Goal: Register for event/course

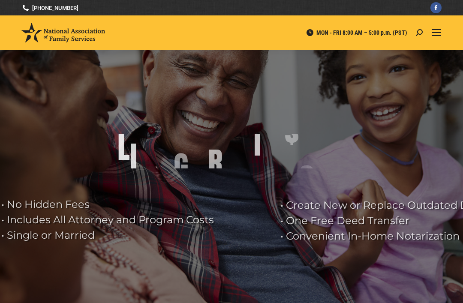
click at [439, 35] on span "Mobile menu icon" at bounding box center [435, 35] width 9 height 1
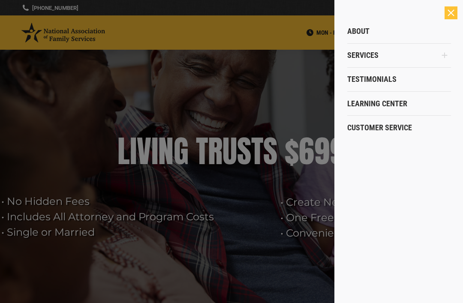
click at [446, 56] on icon "Main Menu" at bounding box center [445, 56] width 6 height 6
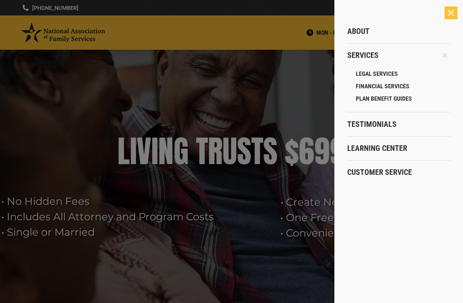
click at [450, 55] on icon "Main Menu" at bounding box center [444, 55] width 24 height 24
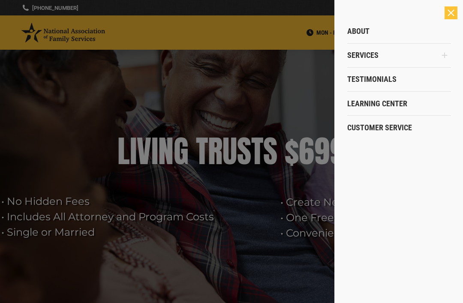
click at [449, 55] on icon "Main Menu" at bounding box center [444, 55] width 13 height 21
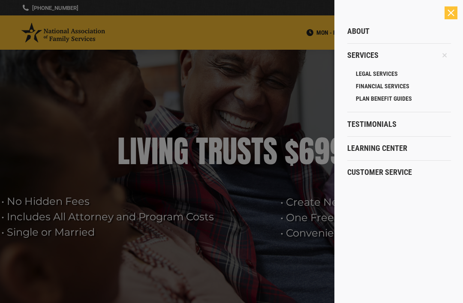
click at [361, 71] on span "LEGAL SERVICES" at bounding box center [377, 74] width 42 height 8
click at [368, 99] on span "PLAN BENEFIT GUIDES" at bounding box center [384, 99] width 56 height 8
click at [365, 72] on span "LEGAL SERVICES" at bounding box center [377, 74] width 42 height 8
click at [445, 11] on div "Close" at bounding box center [450, 12] width 13 height 13
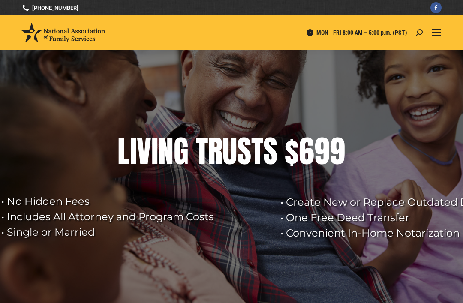
click at [299, 76] on rs-layer at bounding box center [231, 185] width 463 height 270
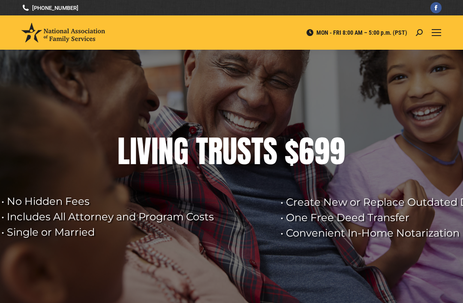
click at [436, 33] on div "Mobile menu icon" at bounding box center [435, 32] width 9 height 7
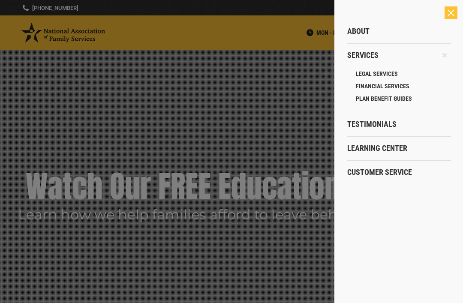
click at [442, 55] on icon "Main Menu" at bounding box center [445, 56] width 10 height 10
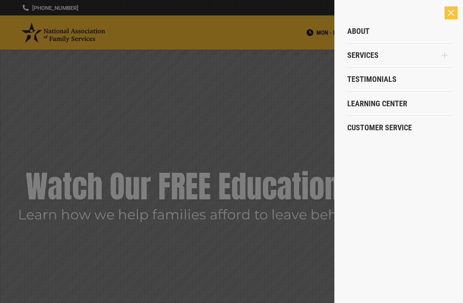
click at [456, 14] on div "Close" at bounding box center [450, 12] width 13 height 13
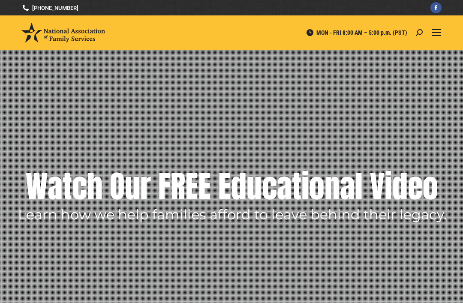
click at [436, 32] on div "Mobile menu icon" at bounding box center [435, 32] width 9 height 7
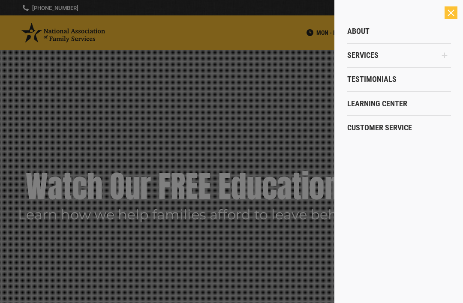
click at [362, 58] on span "Services" at bounding box center [362, 55] width 31 height 9
click at [443, 57] on icon "Main Menu" at bounding box center [444, 55] width 7 height 7
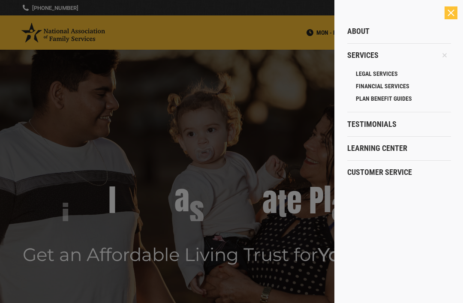
click at [438, 94] on link "PLAN BENEFIT GUIDES" at bounding box center [403, 99] width 95 height 12
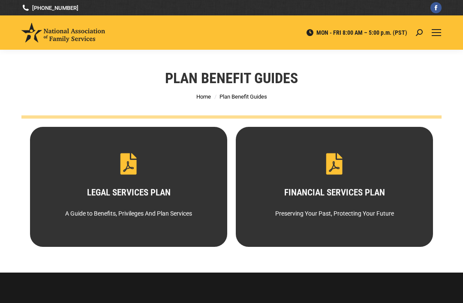
click at [440, 33] on span "Mobile menu icon" at bounding box center [435, 32] width 9 height 1
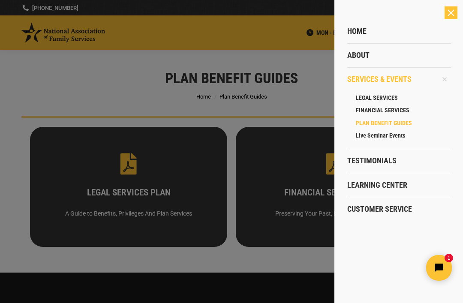
click at [382, 136] on span "Live Seminar Events" at bounding box center [380, 136] width 49 height 8
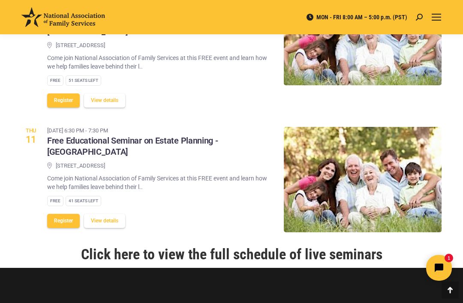
scroll to position [579, 0]
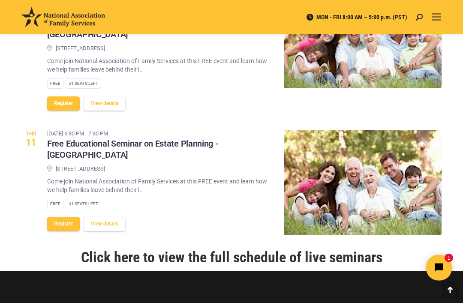
click at [227, 249] on link "Click here to view the full schedule of live seminars" at bounding box center [231, 257] width 301 height 17
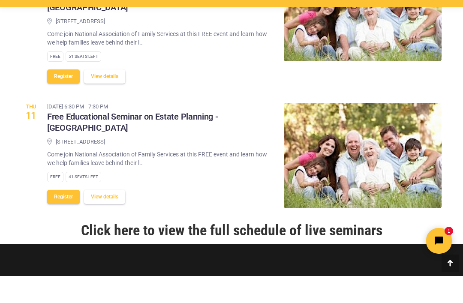
scroll to position [607, 0]
